Goal: Share content: Share content

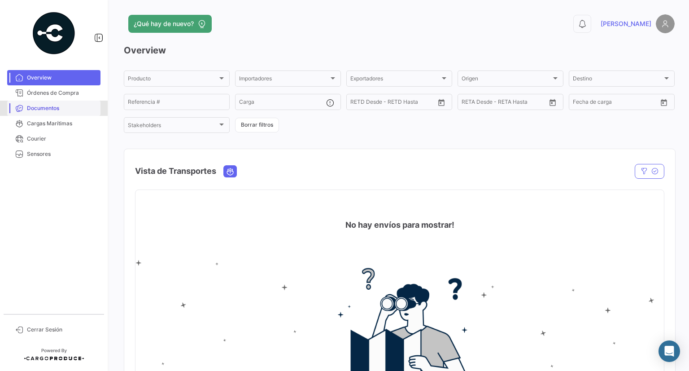
click at [59, 108] on span "Documentos" at bounding box center [62, 108] width 70 height 8
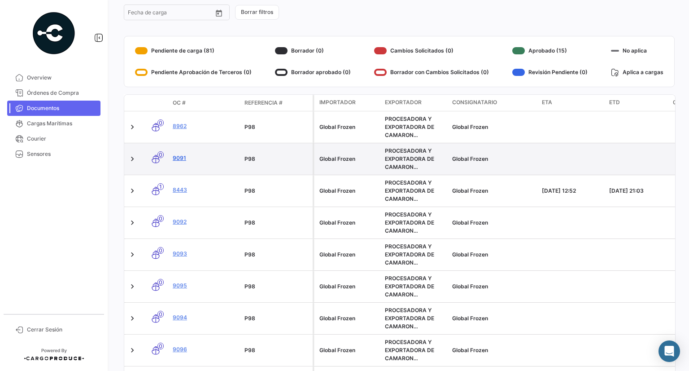
scroll to position [229, 0]
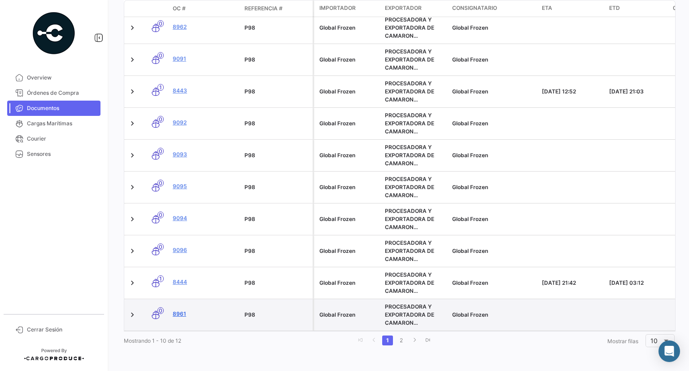
click at [178, 310] on link "8961" at bounding box center [205, 314] width 65 height 8
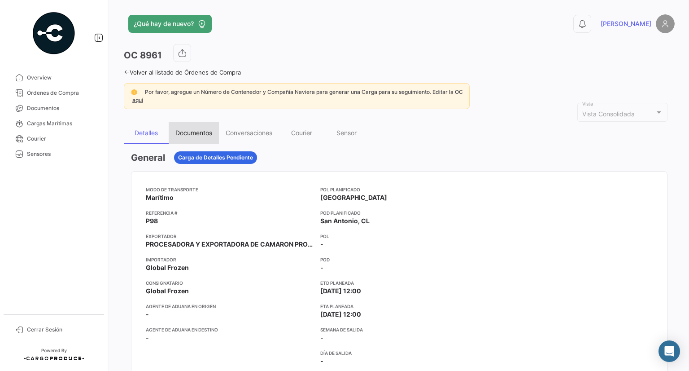
click at [210, 131] on div "Documentos" at bounding box center [193, 133] width 37 height 8
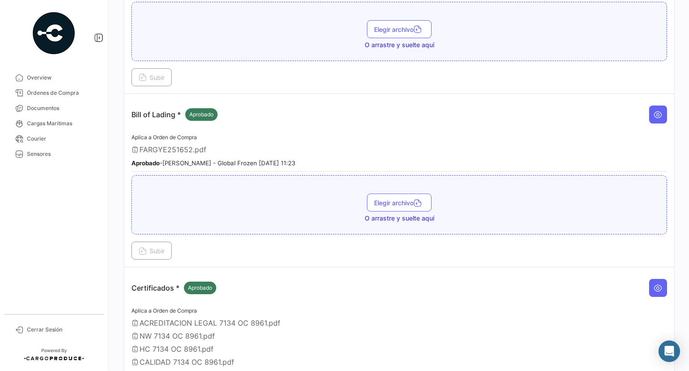
scroll to position [650, 0]
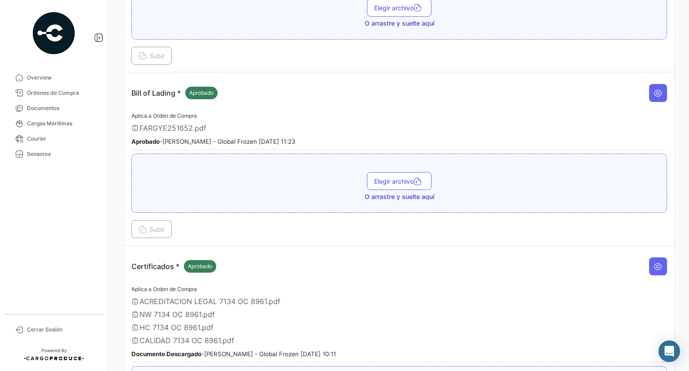
click at [303, 228] on div "Subir" at bounding box center [399, 229] width 536 height 18
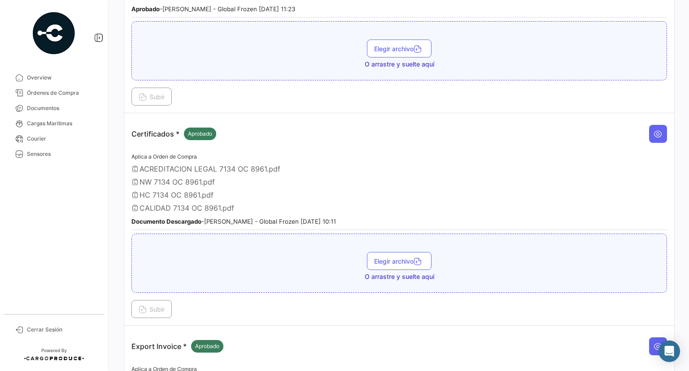
scroll to position [783, 0]
click at [404, 251] on button "Elegir archivo" at bounding box center [399, 260] width 65 height 18
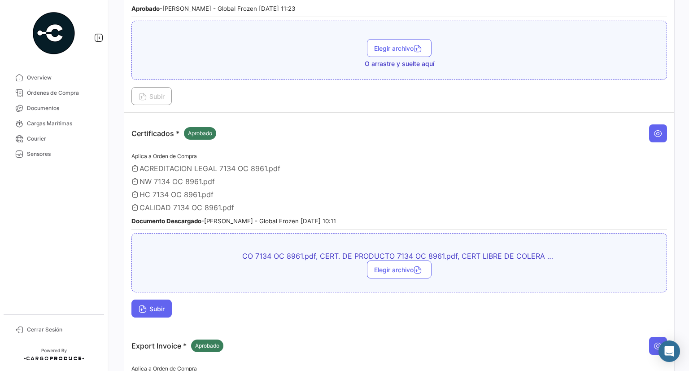
click at [157, 305] on span "Subir" at bounding box center [152, 309] width 26 height 8
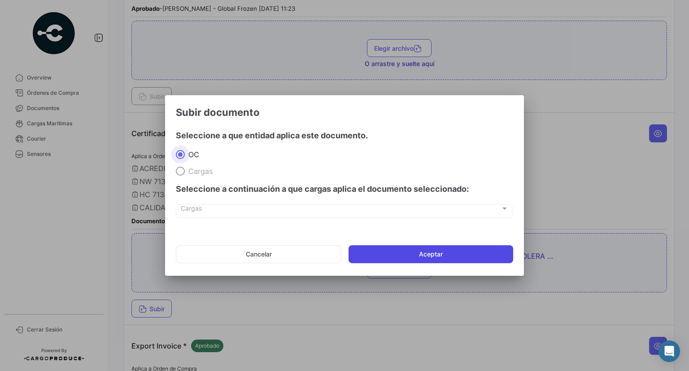
click at [384, 246] on button "Aceptar" at bounding box center [431, 254] width 165 height 18
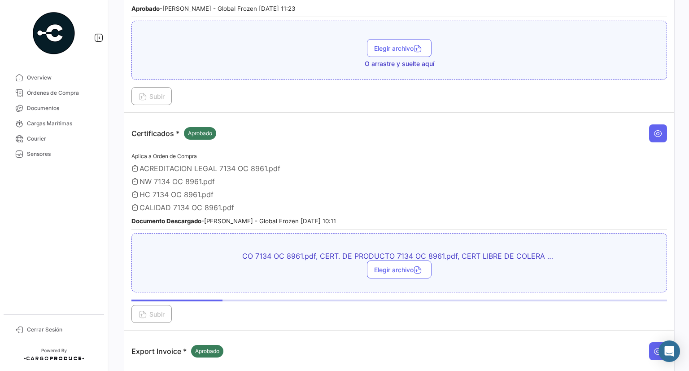
scroll to position [648, 0]
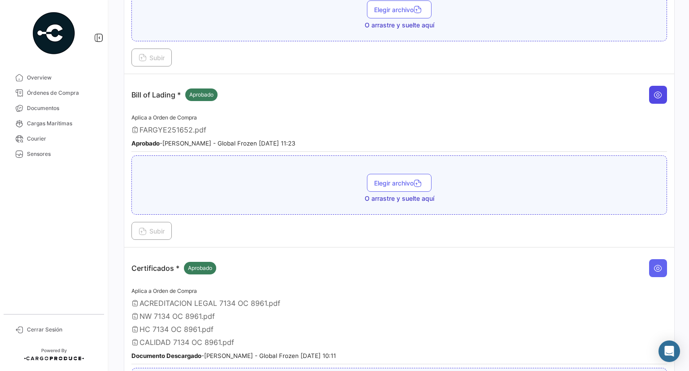
click at [654, 90] on icon at bounding box center [658, 94] width 9 height 9
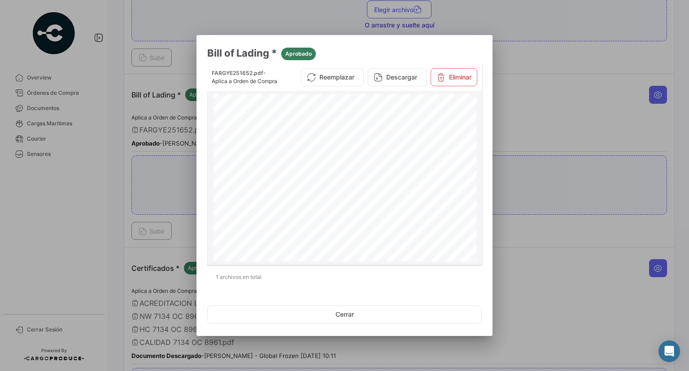
scroll to position [0, 0]
click at [439, 82] on icon at bounding box center [441, 77] width 9 height 9
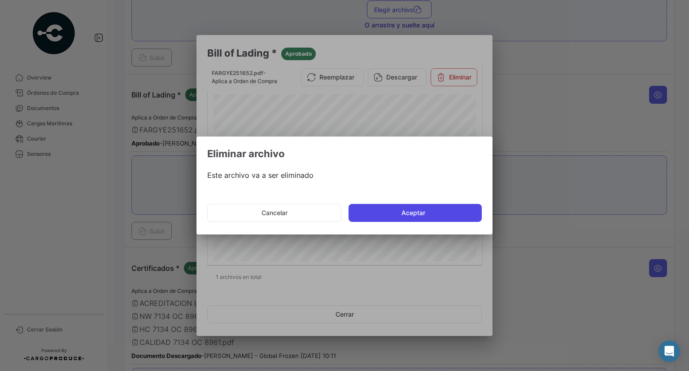
click at [407, 210] on button "Aceptar" at bounding box center [415, 213] width 133 height 18
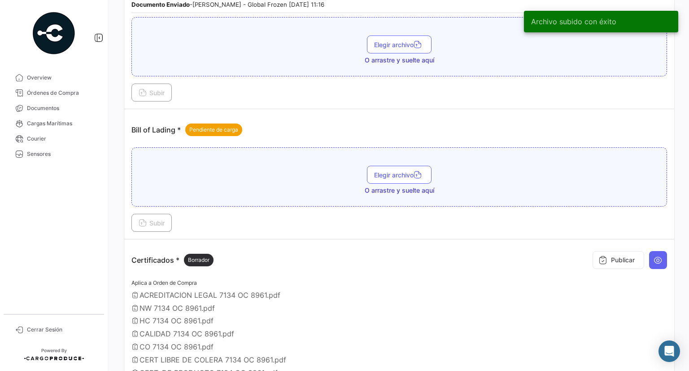
scroll to position [603, 0]
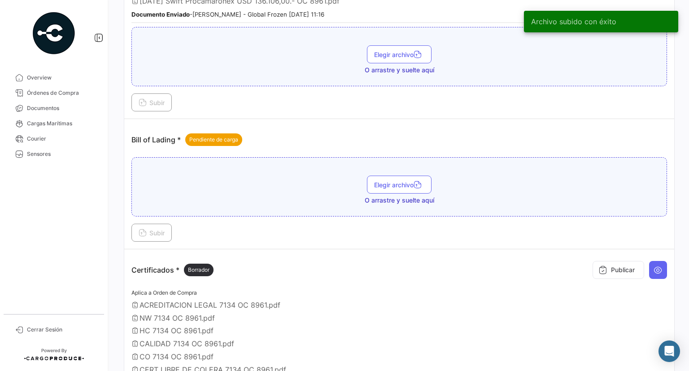
click at [383, 188] on div "Elegir archivo O arrastre y suelte aquí" at bounding box center [399, 189] width 526 height 29
click at [385, 184] on button "Elegir archivo" at bounding box center [399, 184] width 65 height 18
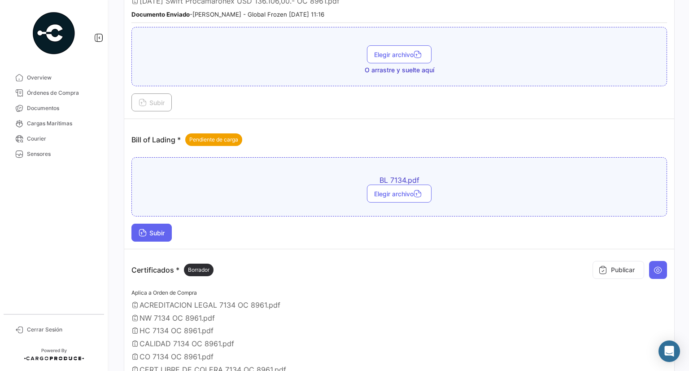
click at [155, 229] on span "Subir" at bounding box center [152, 233] width 26 height 8
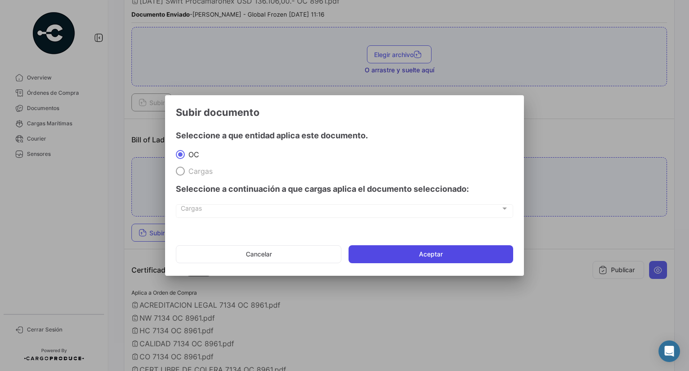
click at [423, 251] on button "Aceptar" at bounding box center [431, 254] width 165 height 18
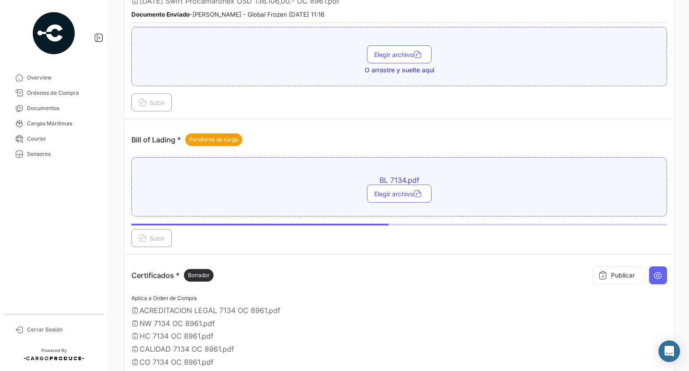
scroll to position [783, 0]
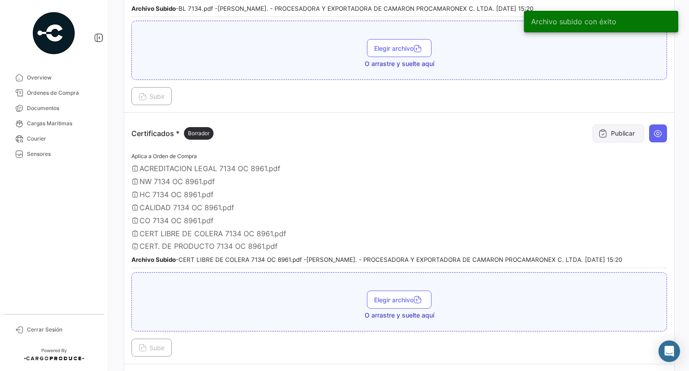
click at [614, 127] on button "Publicar" at bounding box center [619, 133] width 52 height 18
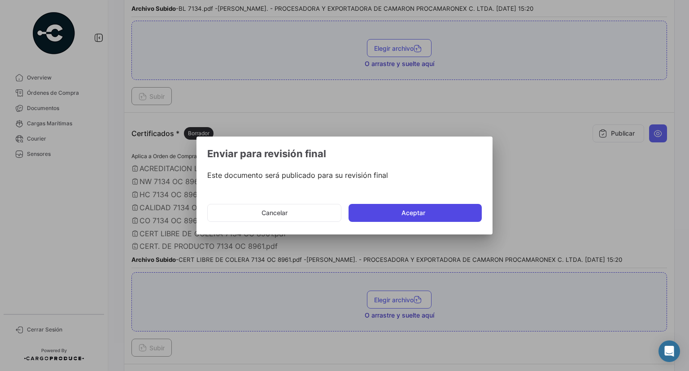
click at [416, 216] on button "Aceptar" at bounding box center [415, 213] width 133 height 18
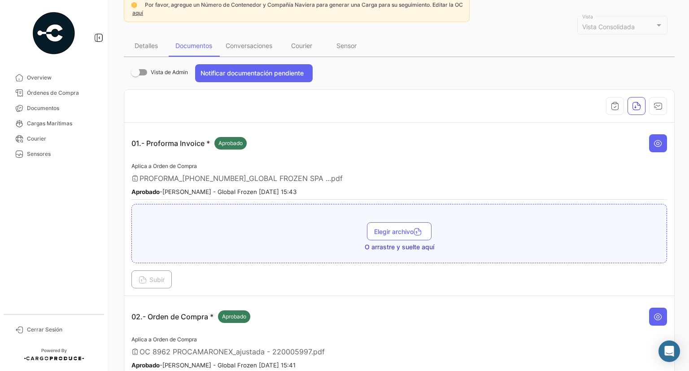
scroll to position [20, 0]
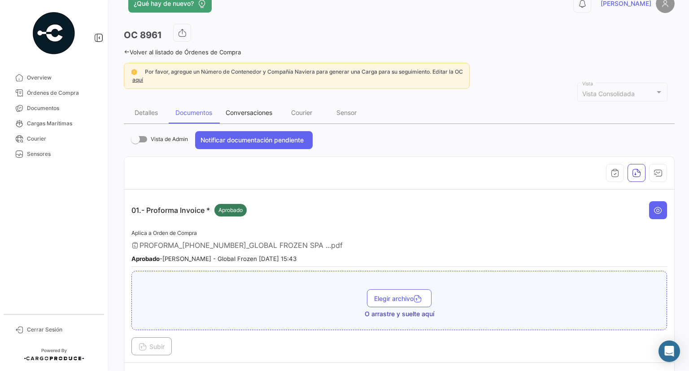
click at [240, 115] on div "Conversaciones" at bounding box center [249, 113] width 60 height 22
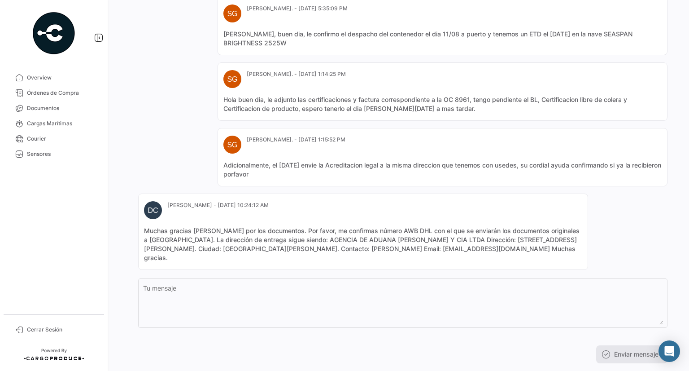
scroll to position [747, 0]
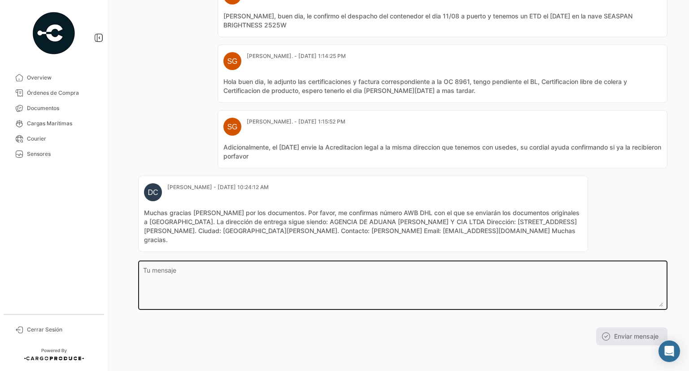
click at [282, 278] on textarea "Tu mensaje" at bounding box center [403, 286] width 520 height 39
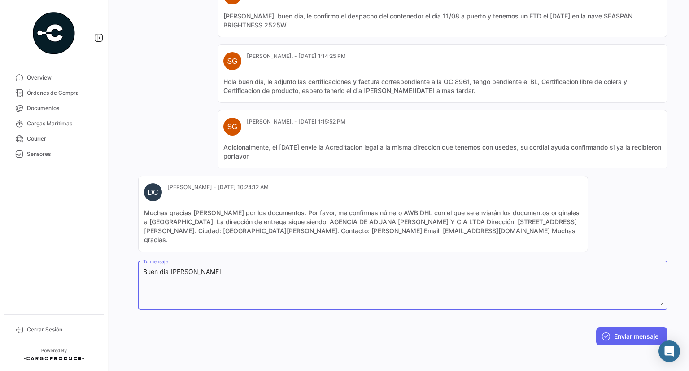
paste textarea "1741420166"
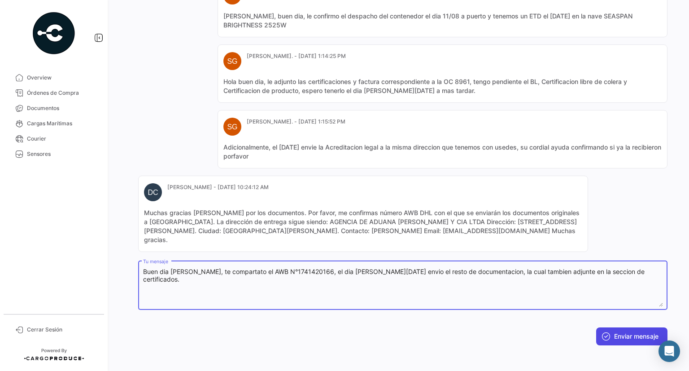
type textarea "Buen dia [PERSON_NAME], te compartato el AWB N°1741420166, el dia [PERSON_NAME]…"
click at [607, 332] on button "Enviar mensaje" at bounding box center [631, 336] width 71 height 18
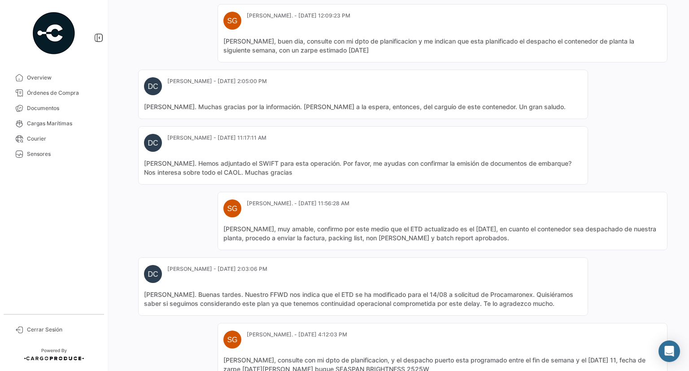
scroll to position [0, 0]
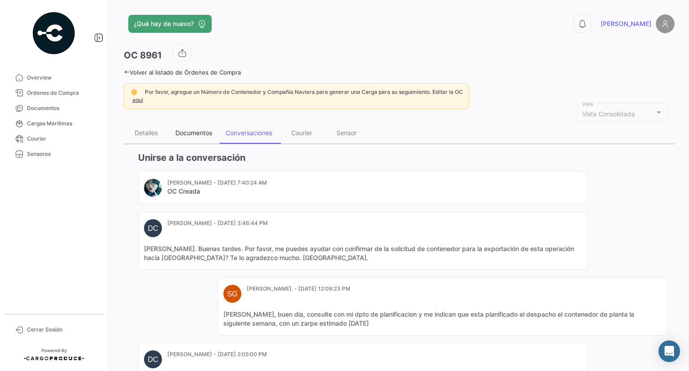
click at [197, 133] on div "Documentos" at bounding box center [193, 133] width 37 height 8
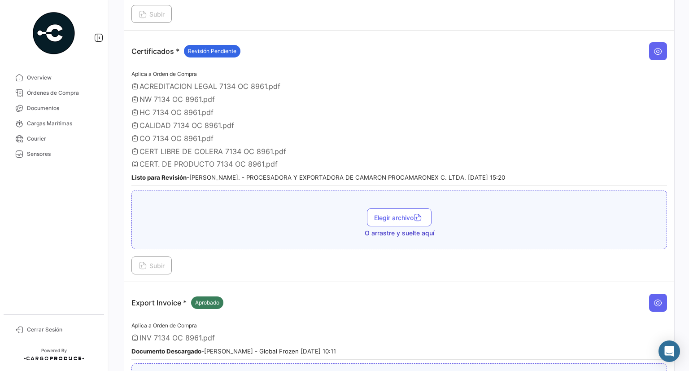
scroll to position [877, 0]
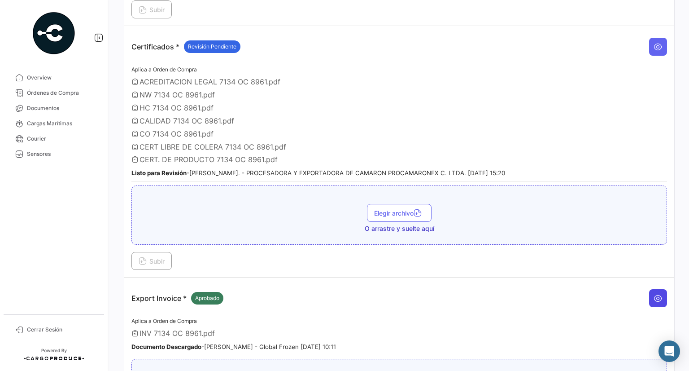
click at [654, 293] on icon at bounding box center [658, 297] width 9 height 9
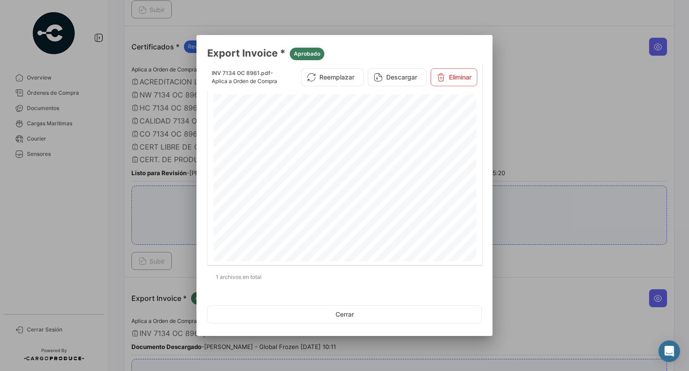
scroll to position [586, 0]
click at [585, 84] on div at bounding box center [344, 185] width 689 height 371
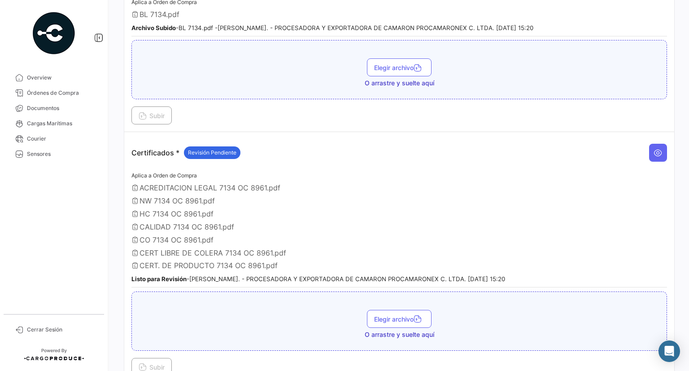
scroll to position [772, 0]
click at [659, 143] on button at bounding box center [658, 152] width 18 height 18
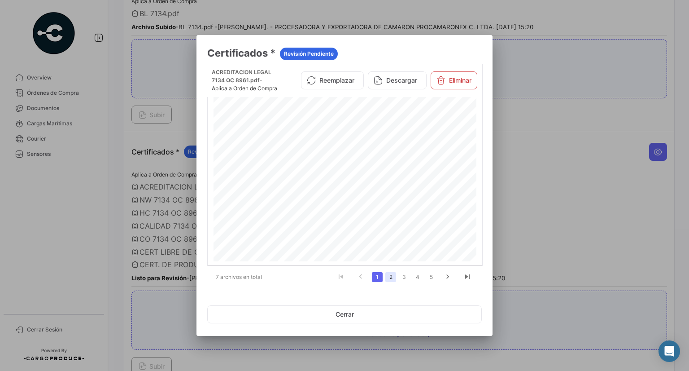
click at [392, 273] on link "2" at bounding box center [390, 277] width 11 height 10
click at [407, 279] on link "3" at bounding box center [404, 277] width 11 height 10
click at [527, 36] on div at bounding box center [344, 185] width 689 height 371
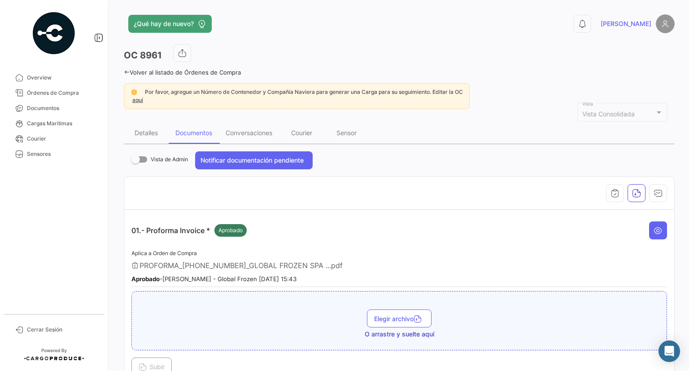
scroll to position [5, 0]
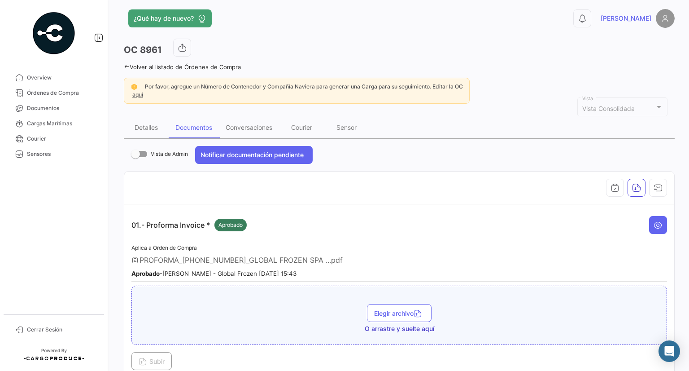
click at [173, 97] on div "Por favor, agregue un Número de Contenedor y Compañía Naviera para generar una …" at bounding box center [297, 91] width 346 height 26
click at [654, 183] on icon "button" at bounding box center [658, 187] width 9 height 9
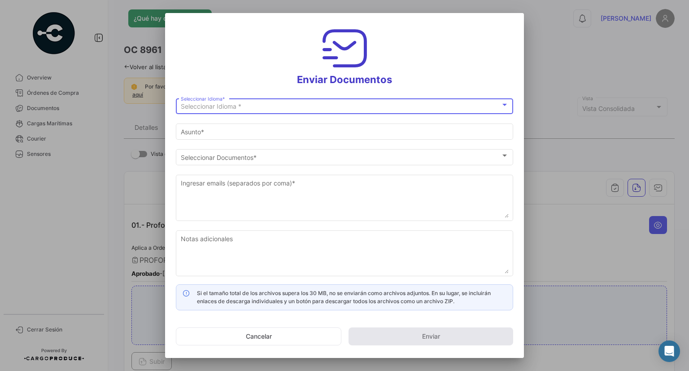
click at [481, 108] on div "Seleccionar Idioma *" at bounding box center [341, 107] width 320 height 8
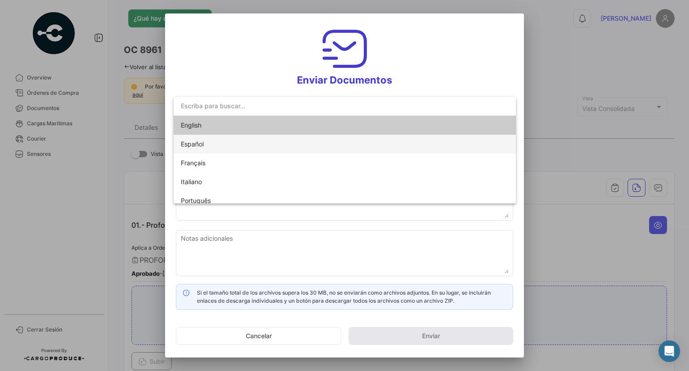
click at [296, 145] on span "Español" at bounding box center [244, 144] width 126 height 19
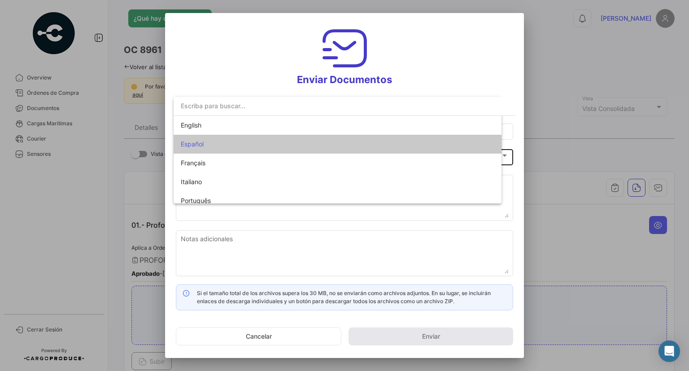
type input "[PERSON_NAME] ha compartido los documentos de la OC # 8961 contigo"
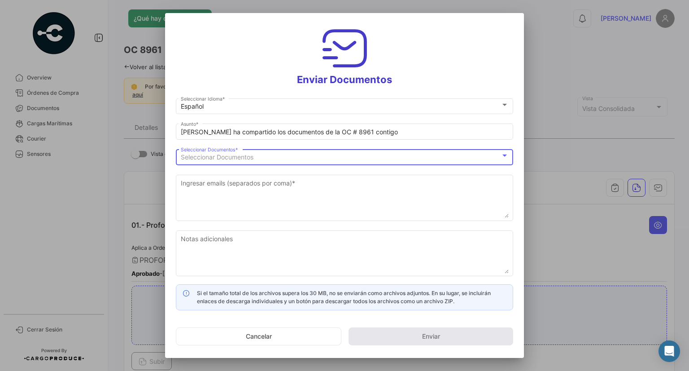
click at [287, 158] on div "Seleccionar Documentos" at bounding box center [341, 157] width 320 height 8
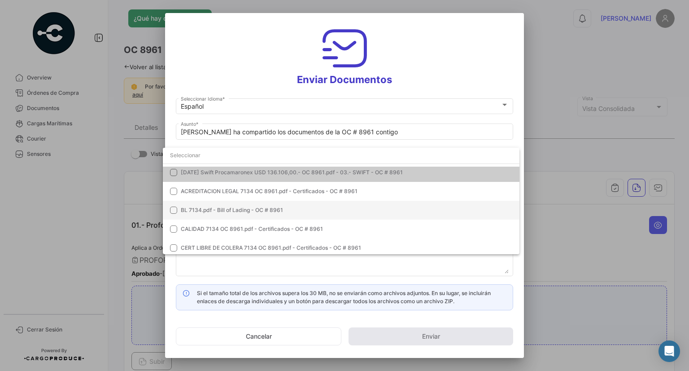
click at [248, 209] on span "BL 7134.pdf - Bill of Lading - OC # 8961" at bounding box center [232, 209] width 102 height 7
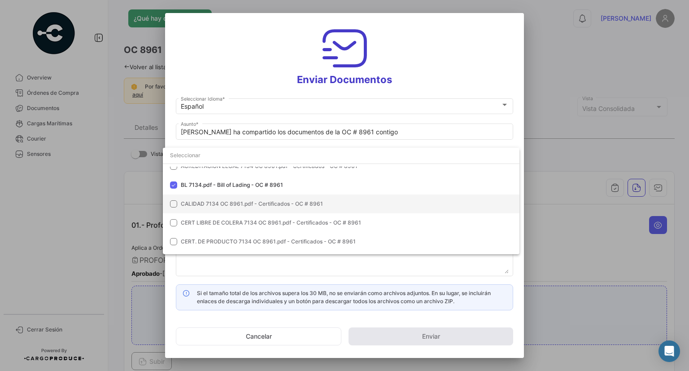
scroll to position [48, 0]
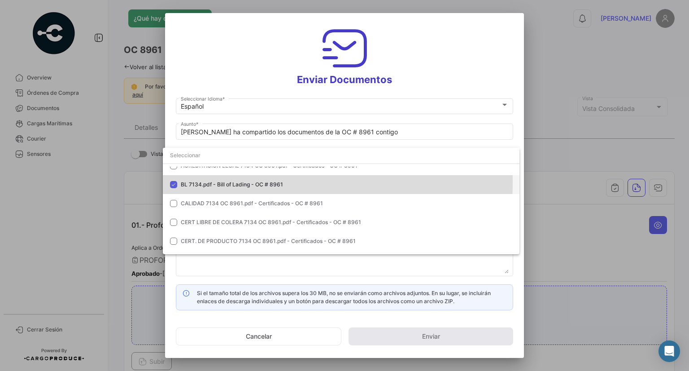
click at [266, 182] on span "BL 7134.pdf - Bill of Lading - OC # 8961" at bounding box center [232, 184] width 102 height 7
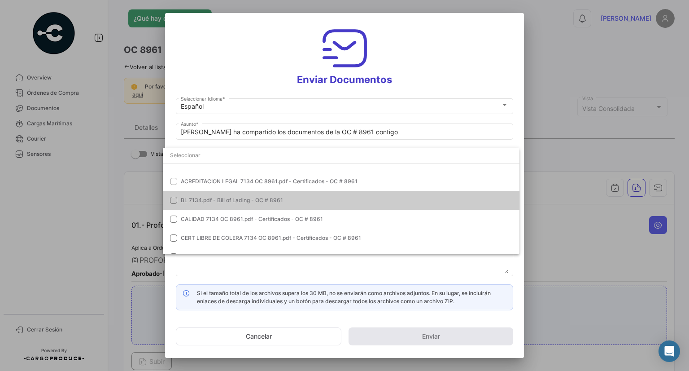
click at [260, 200] on span "BL 7134.pdf - Bill of Lading - OC # 8961" at bounding box center [232, 200] width 102 height 7
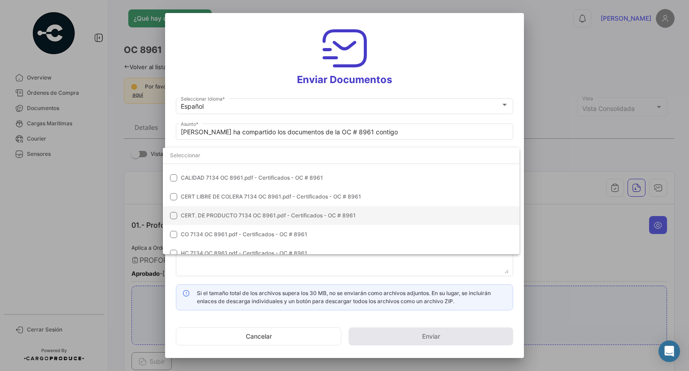
scroll to position [74, 0]
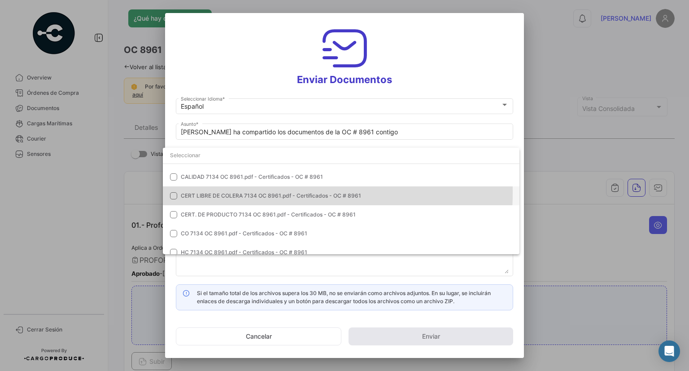
click at [231, 192] on span "CERT LIBRE DE COLERA 7134 OC 8961.pdf - Certificados - OC # 8961" at bounding box center [271, 195] width 180 height 7
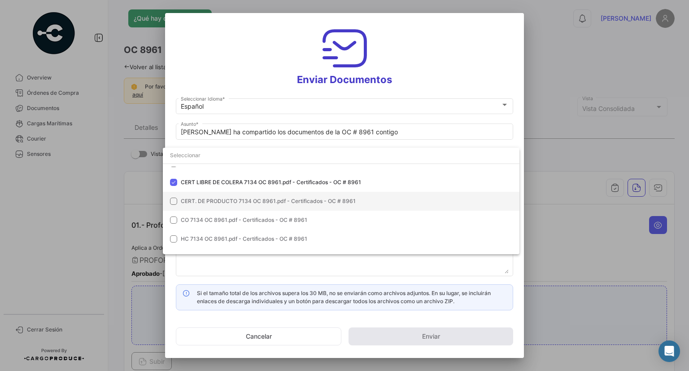
click at [223, 200] on span "CERT. DE PRODUCTO 7134 OC 8961.pdf - Certificados - OC # 8961" at bounding box center [268, 200] width 175 height 7
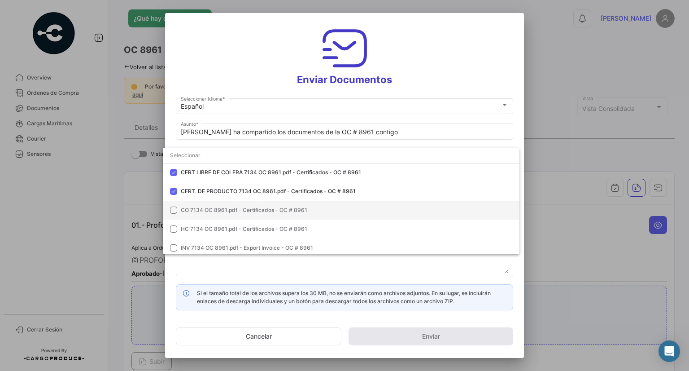
click at [223, 216] on mat-option "CO 7134 OC 8961.pdf - Certificados - OC # 8961" at bounding box center [341, 210] width 357 height 19
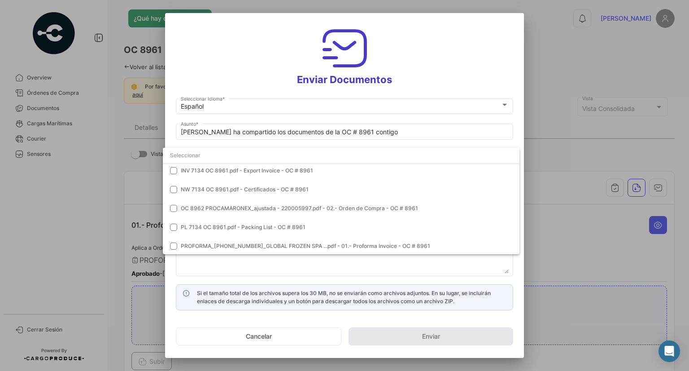
scroll to position [176, 0]
drag, startPoint x: 442, startPoint y: 275, endPoint x: 414, endPoint y: 262, distance: 30.9
click at [442, 275] on div at bounding box center [344, 185] width 689 height 371
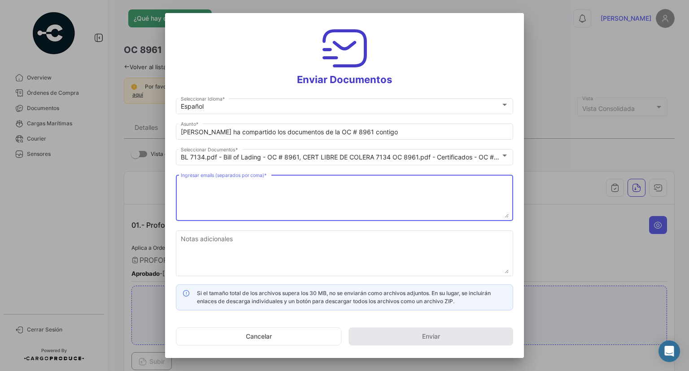
click at [232, 195] on textarea "Ingresar emails (separados por coma) *" at bounding box center [345, 197] width 328 height 39
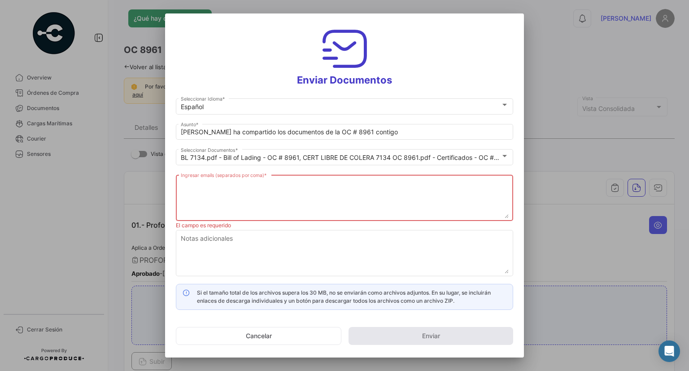
paste textarea "[EMAIL_ADDRESS][DOMAIN_NAME], [EMAIL_ADDRESS][DOMAIN_NAME], [EMAIL_ADDRESS][DOM…"
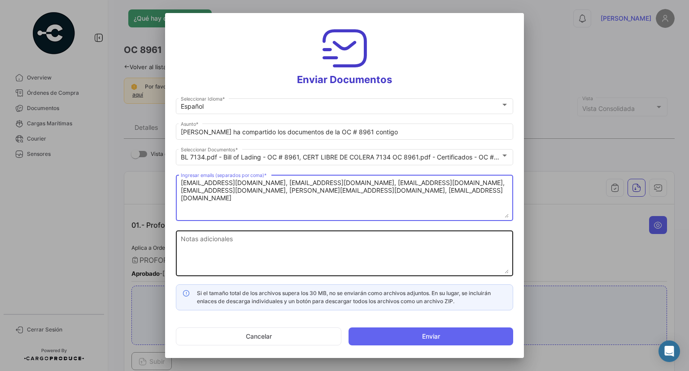
type textarea "[EMAIL_ADDRESS][DOMAIN_NAME], [EMAIL_ADDRESS][DOMAIN_NAME], [EMAIL_ADDRESS][DOM…"
click at [293, 240] on textarea "Notas adicionales" at bounding box center [345, 253] width 328 height 39
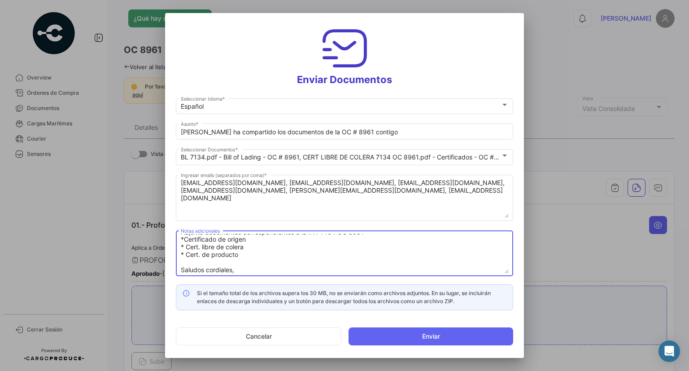
scroll to position [29, 0]
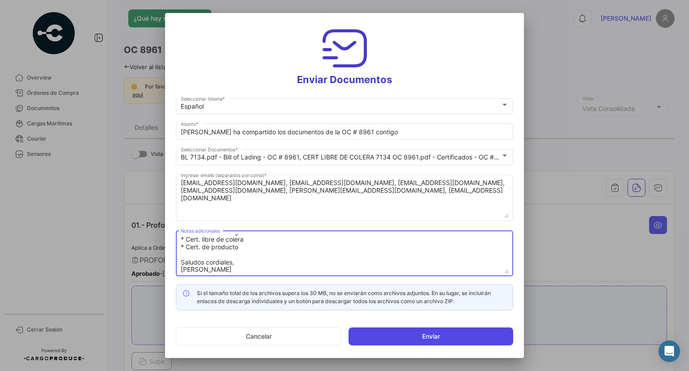
type textarea "Buen dia, Adjunto documentos correspondientes a la INV 7134 OC 8961 *Certificad…"
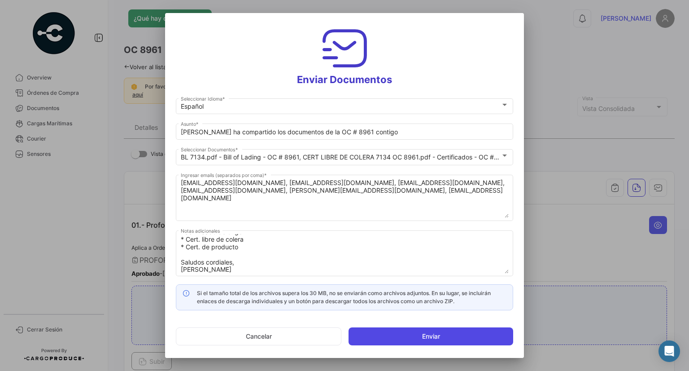
click at [460, 338] on button "Enviar" at bounding box center [431, 336] width 165 height 18
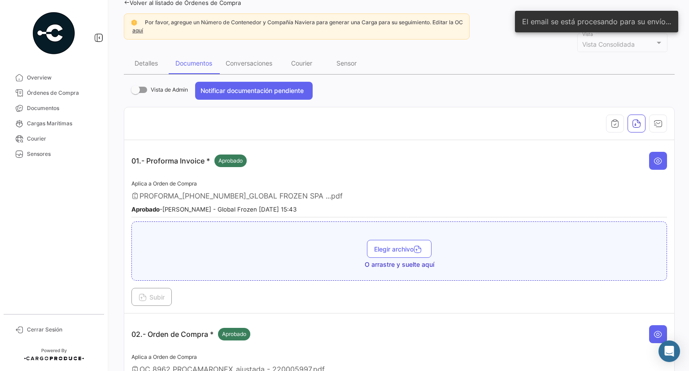
scroll to position [0, 0]
